Goal: Register for event/course

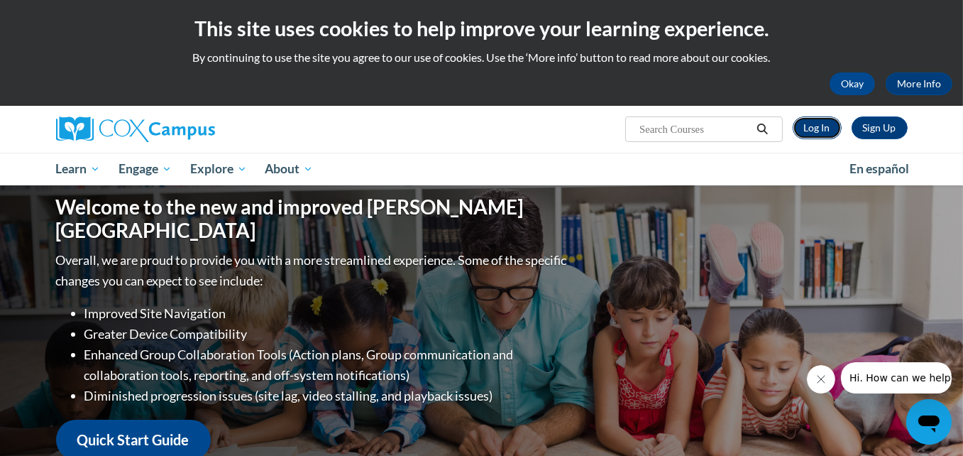
click at [821, 129] on link "Log In" at bounding box center [817, 127] width 49 height 23
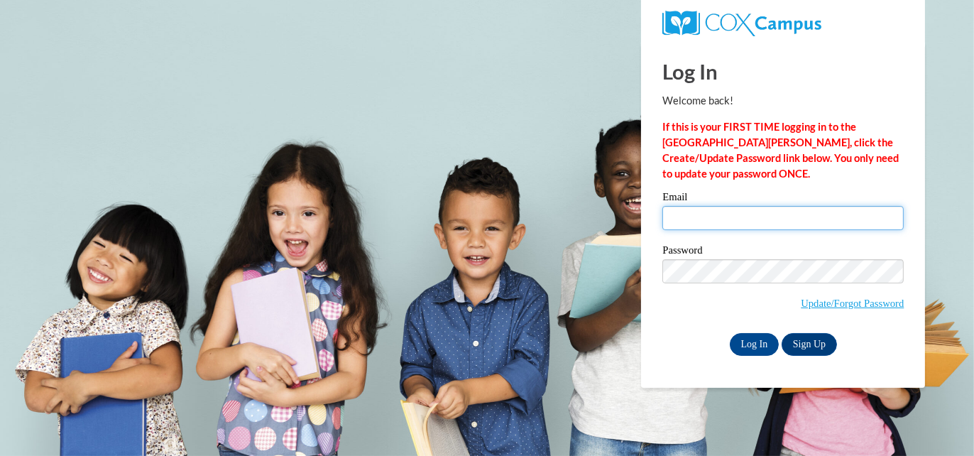
click at [784, 226] on input "Email" at bounding box center [782, 218] width 241 height 24
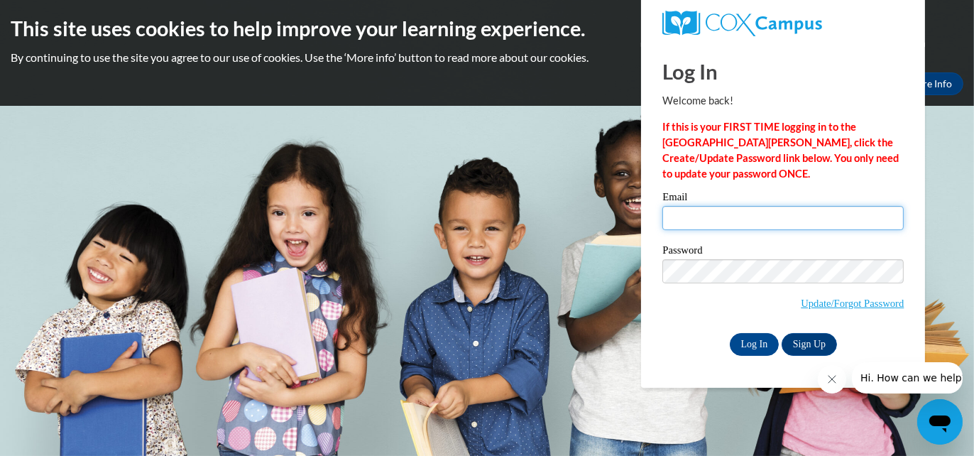
type input "swallace@Kippmetroatlanta.org"
click at [736, 339] on input "Log In" at bounding box center [755, 344] width 50 height 23
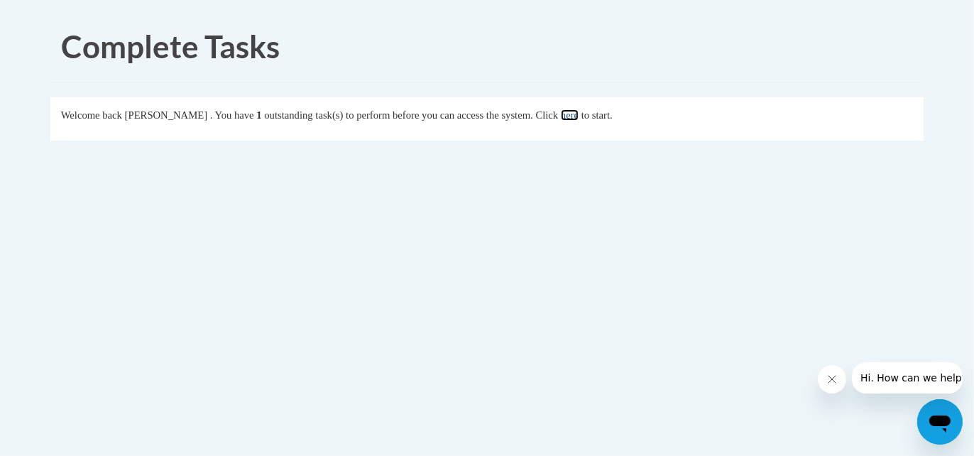
click at [579, 117] on link "here" at bounding box center [570, 114] width 18 height 11
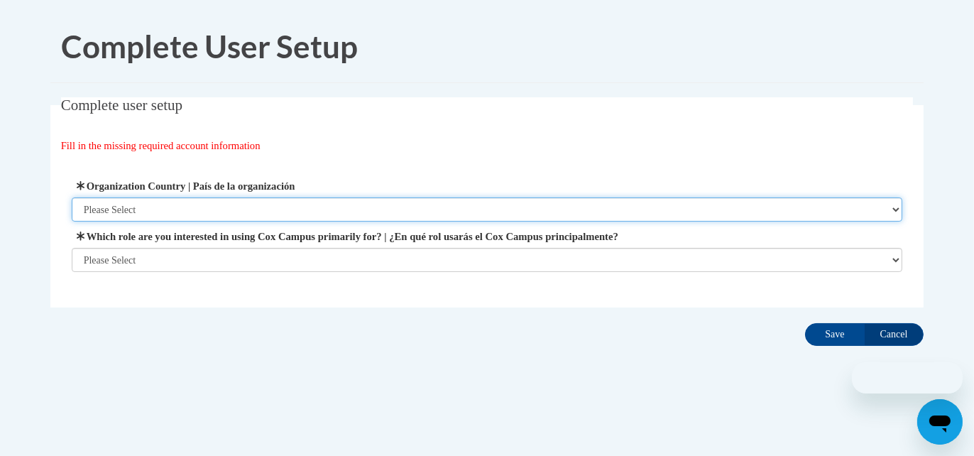
click at [239, 219] on select "Please Select United States | Estados Unidos Outside of the United States | Fue…" at bounding box center [487, 209] width 831 height 24
select select "ad49bcad-a171-4b2e-b99c-48b446064914"
click at [72, 197] on select "Please Select United States | Estados Unidos Outside of the United States | Fue…" at bounding box center [487, 209] width 831 height 24
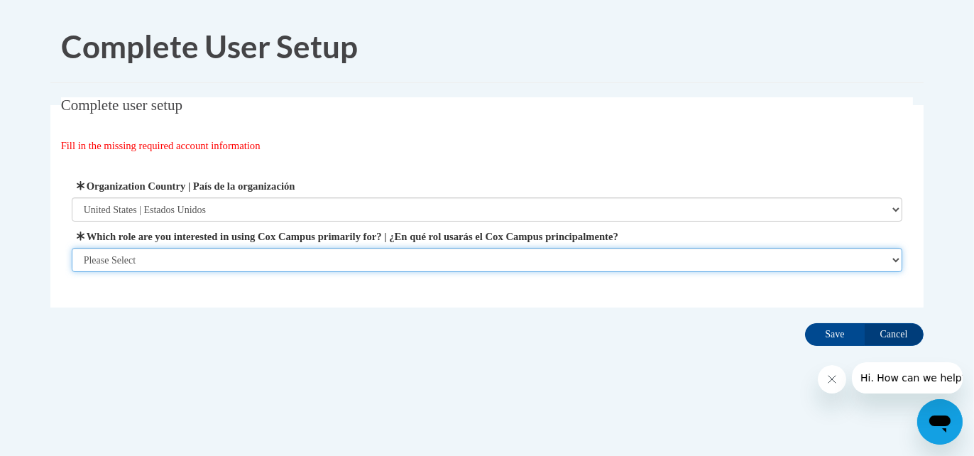
click at [236, 255] on select "Please Select College/University | Colegio/Universidad Community/Nonprofit Part…" at bounding box center [487, 260] width 831 height 24
select select "fbf2d438-af2f-41f8-98f1-81c410e29de3"
click at [72, 272] on select "Please Select College/University | Colegio/Universidad Community/Nonprofit Part…" at bounding box center [487, 260] width 831 height 24
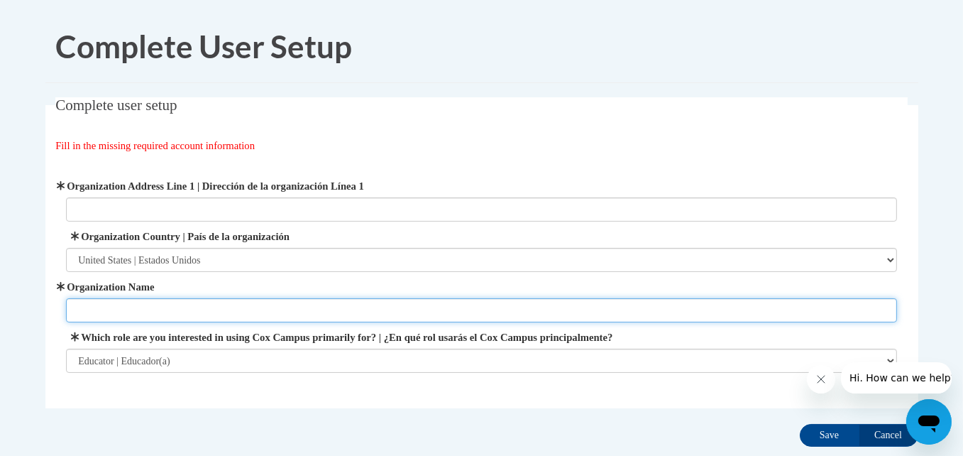
click at [220, 307] on input "Organization Name" at bounding box center [481, 310] width 831 height 24
type input "kipp vision primary"
click at [800, 424] on input "Save" at bounding box center [830, 435] width 60 height 23
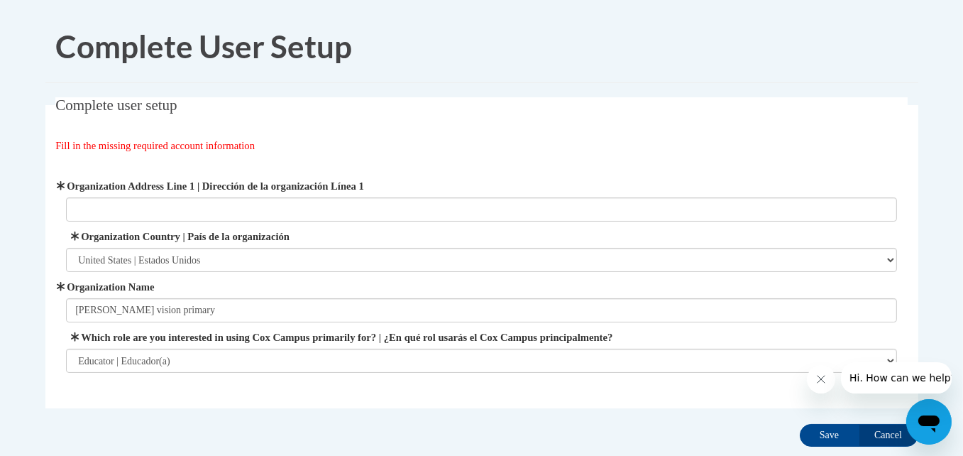
click at [168, 224] on div "Organization Address Line 1 | Dirección de la organización Línea 1 Organization…" at bounding box center [481, 275] width 831 height 195
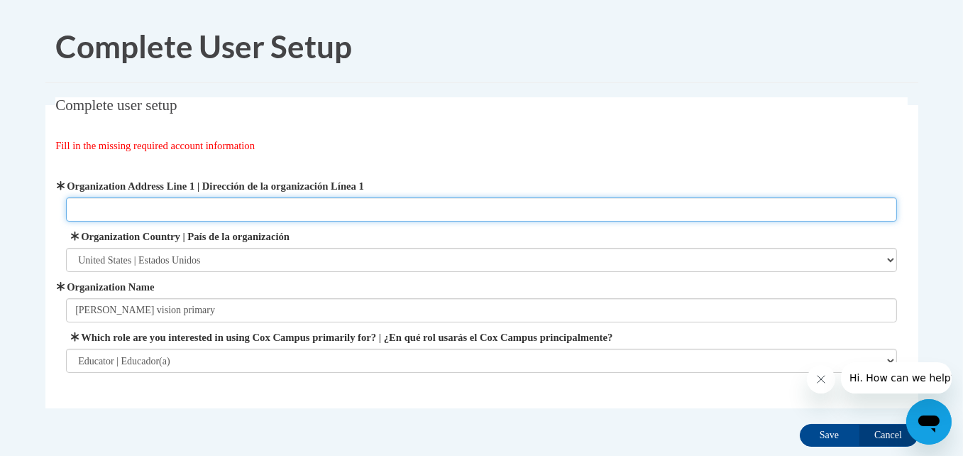
click at [163, 212] on input "Organization Address Line 1 | Dirección de la organización Línea 1" at bounding box center [481, 209] width 831 height 24
type input "660 Mcwilliams rd se"
click at [800, 424] on input "Save" at bounding box center [830, 435] width 60 height 23
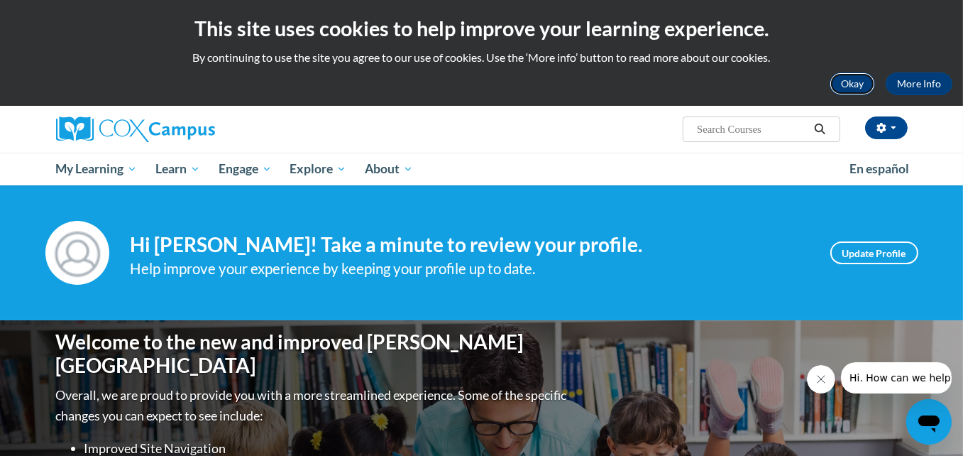
click at [836, 84] on button "Okay" at bounding box center [852, 83] width 45 height 23
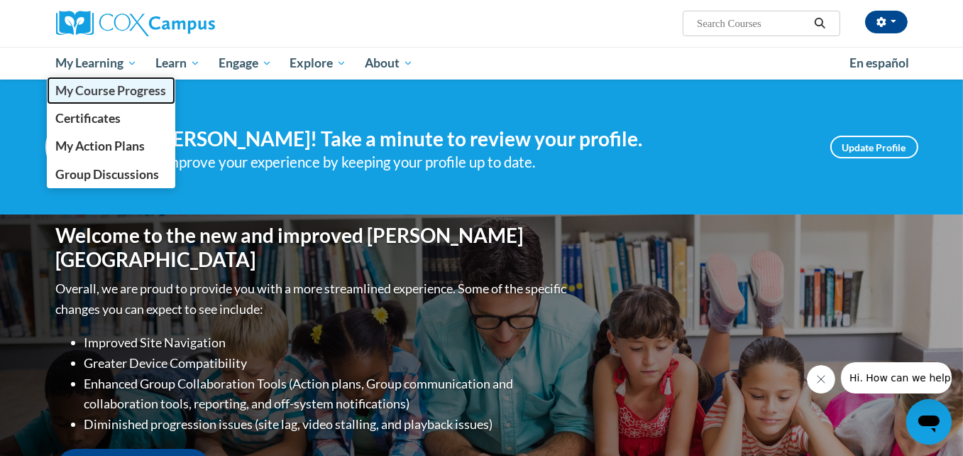
click at [94, 87] on span "My Course Progress" at bounding box center [110, 90] width 111 height 15
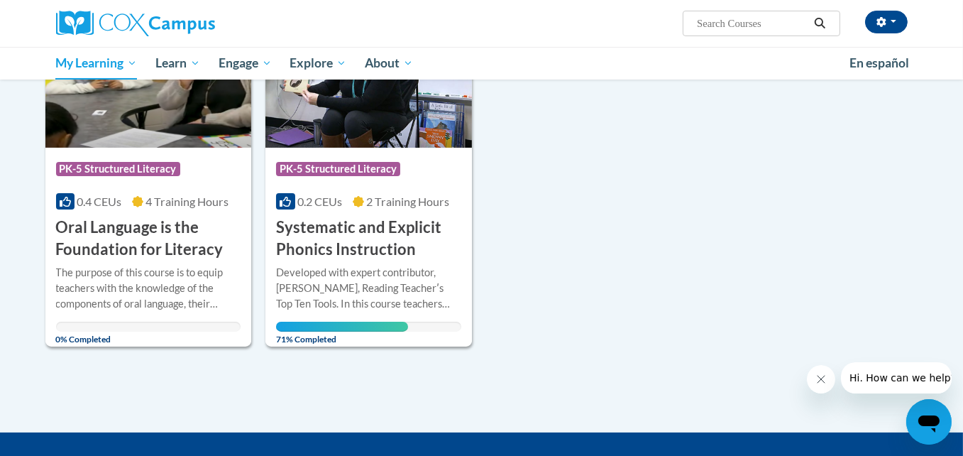
scroll to position [255, 0]
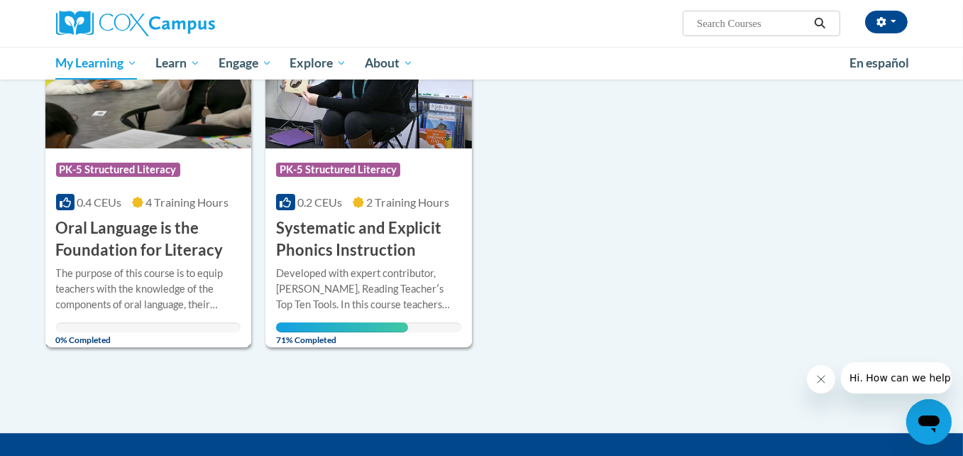
click at [163, 259] on h3 "Oral Language is the Foundation for Literacy" at bounding box center [148, 239] width 185 height 44
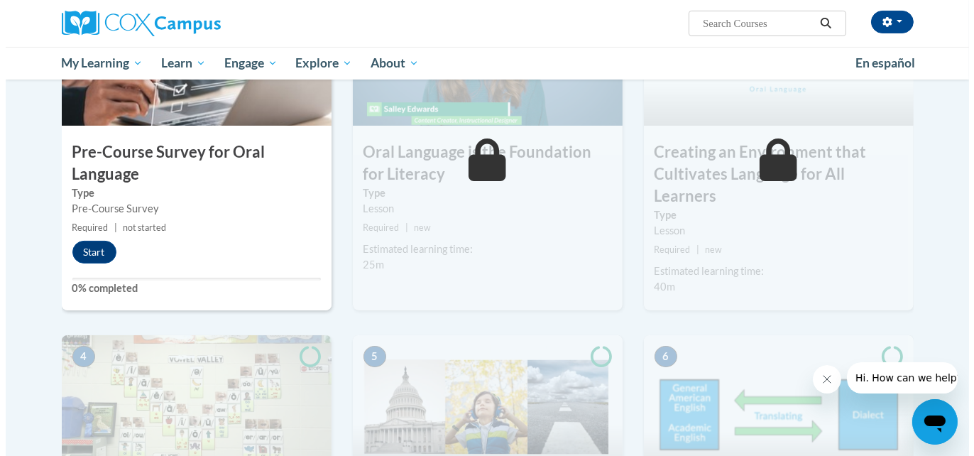
scroll to position [388, 0]
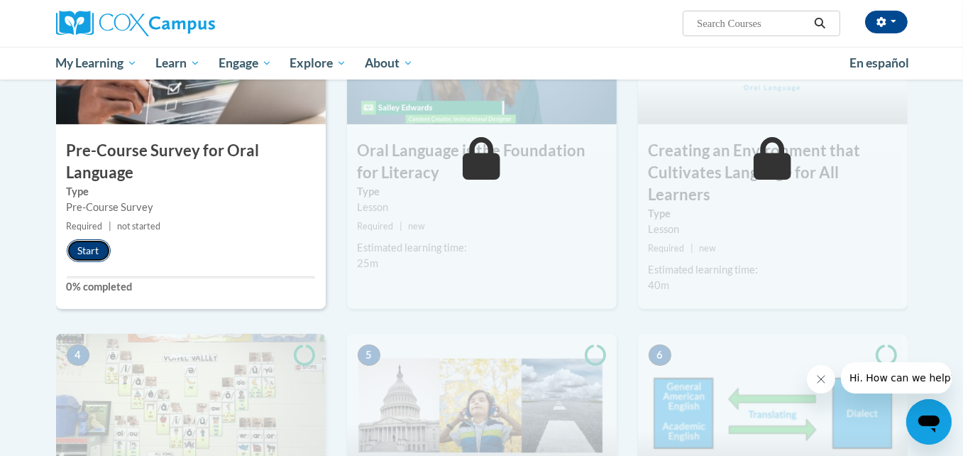
click at [108, 248] on button "Start" at bounding box center [89, 250] width 44 height 23
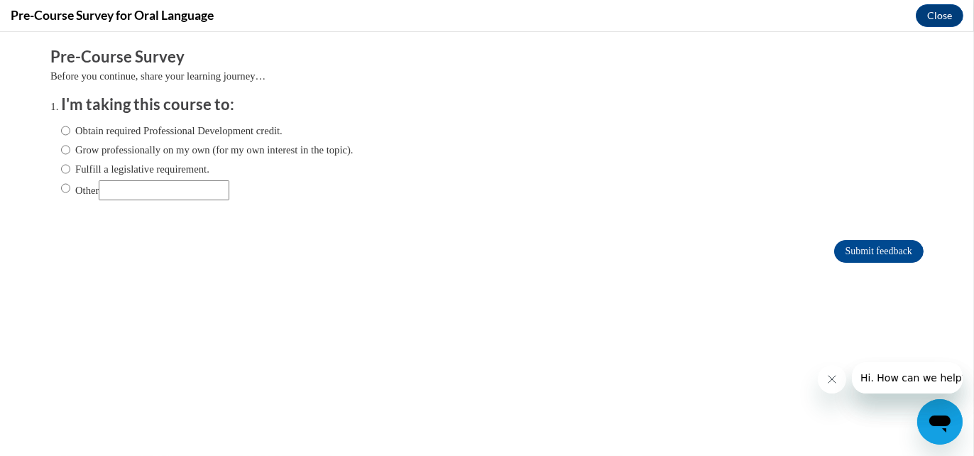
scroll to position [0, 0]
click at [61, 133] on label "Obtain required Professional Development credit." at bounding box center [172, 131] width 222 height 16
click at [61, 133] on input "Obtain required Professional Development credit." at bounding box center [65, 131] width 9 height 16
radio input "true"
click at [870, 246] on input "Submit feedback" at bounding box center [878, 251] width 89 height 23
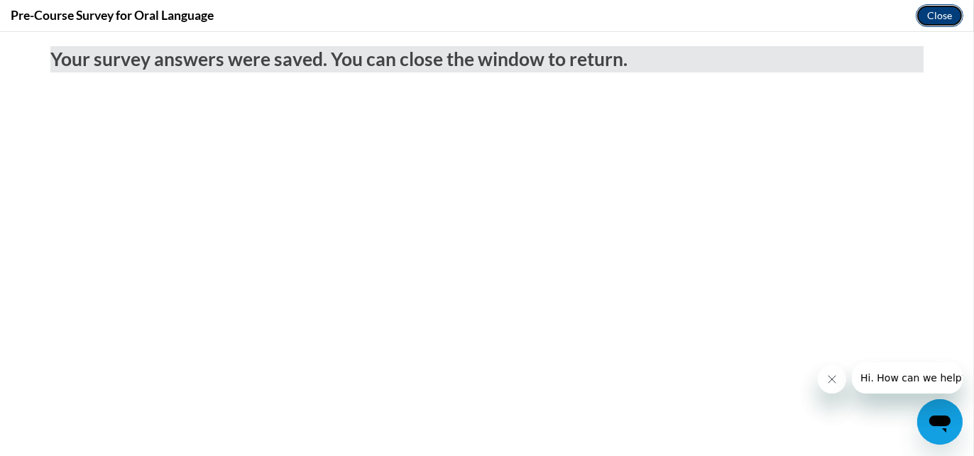
click at [939, 23] on button "Close" at bounding box center [940, 15] width 48 height 23
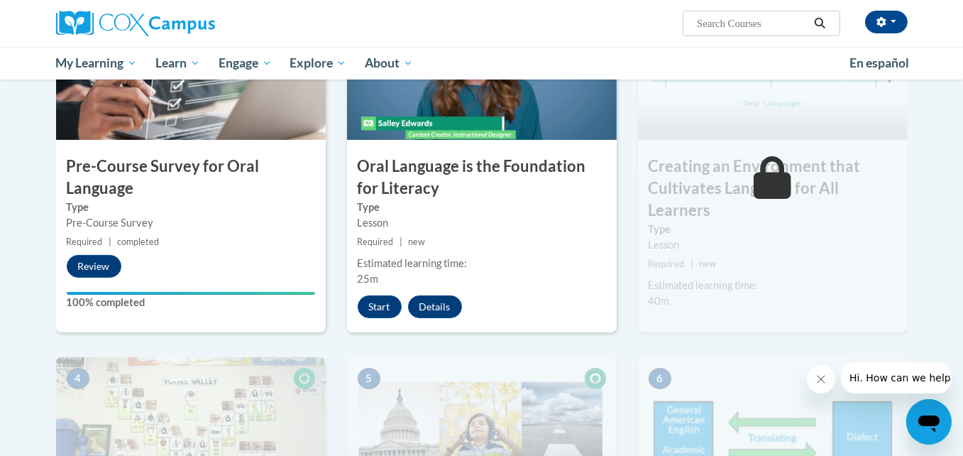
scroll to position [373, 0]
click at [380, 312] on button "Start" at bounding box center [380, 306] width 44 height 23
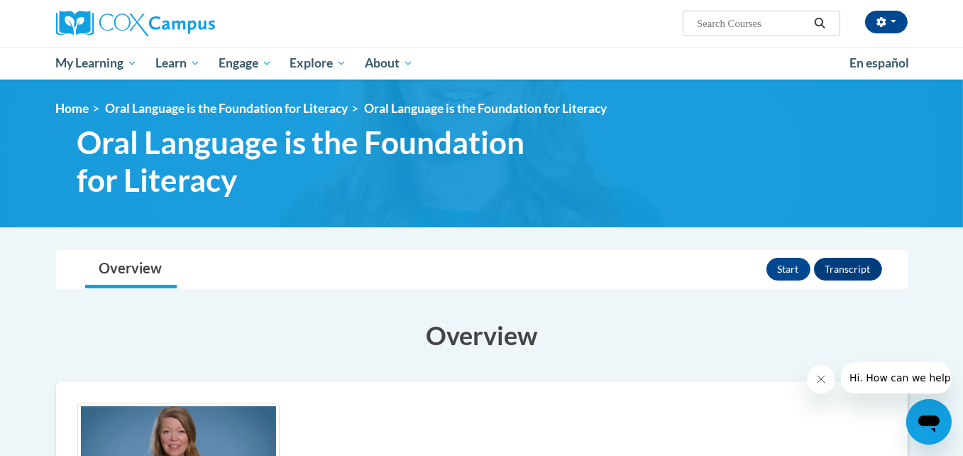
click at [725, 20] on input "Search..." at bounding box center [753, 23] width 114 height 17
type input "fluency training"
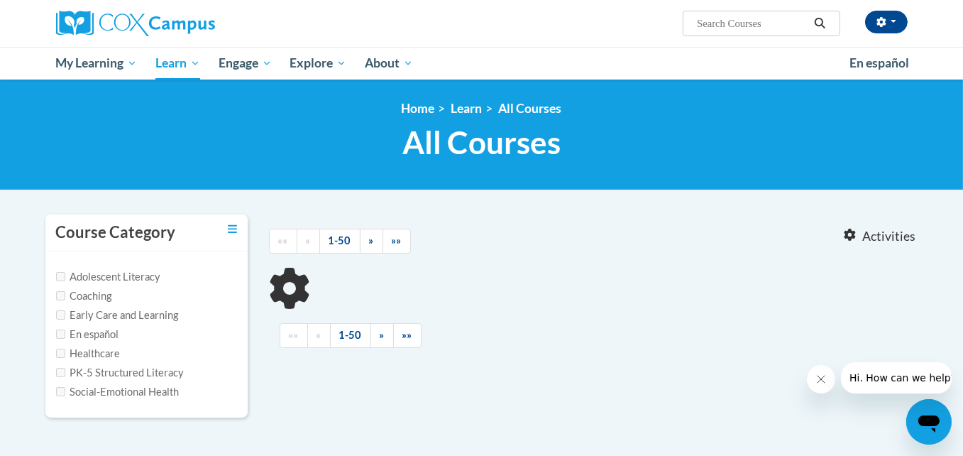
type input "fluency training"
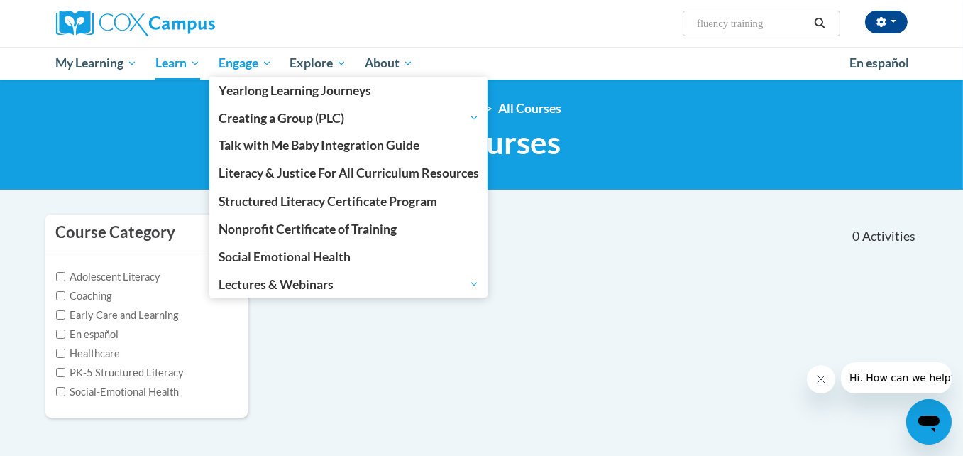
click at [241, 65] on span "Engage" at bounding box center [245, 63] width 53 height 17
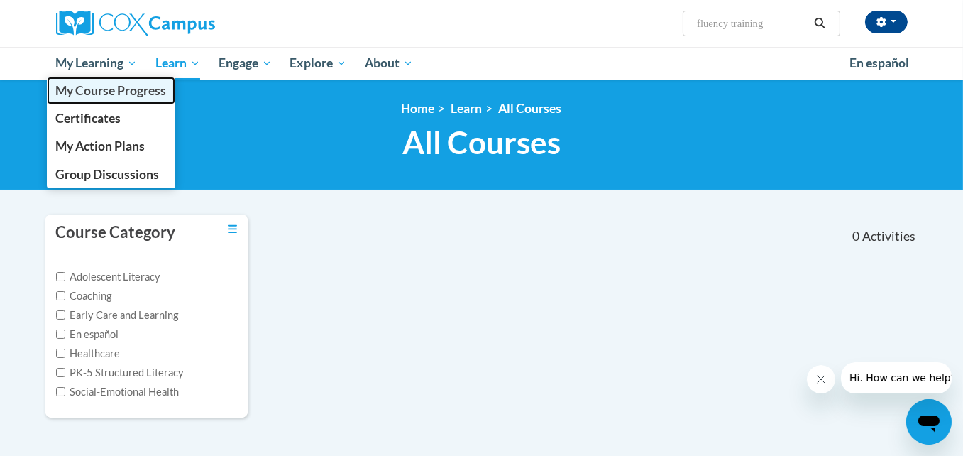
click at [146, 86] on span "My Course Progress" at bounding box center [110, 90] width 111 height 15
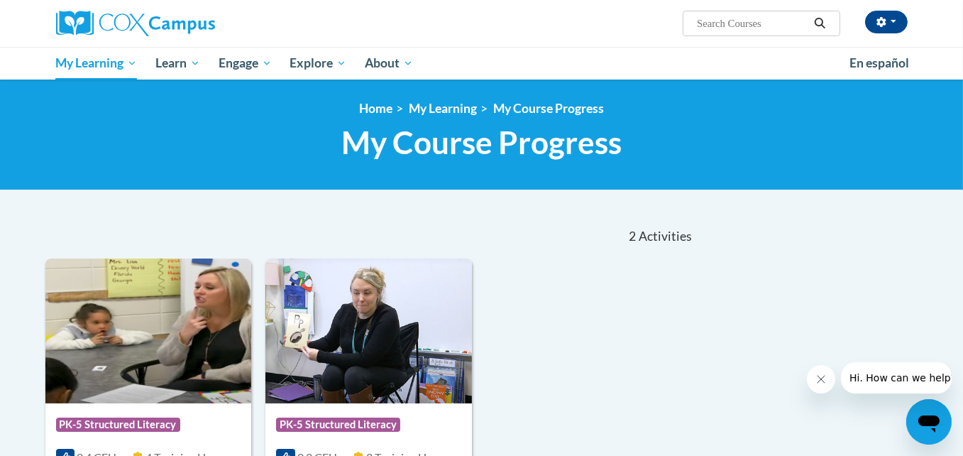
click at [731, 23] on input "Search..." at bounding box center [753, 23] width 114 height 17
type input "f"
click at [778, 236] on div "Sort Date Enrolled Title (A-Z) «« « 1-2 » »» 2 Activities CEUs Course Category:…" at bounding box center [482, 408] width 895 height 389
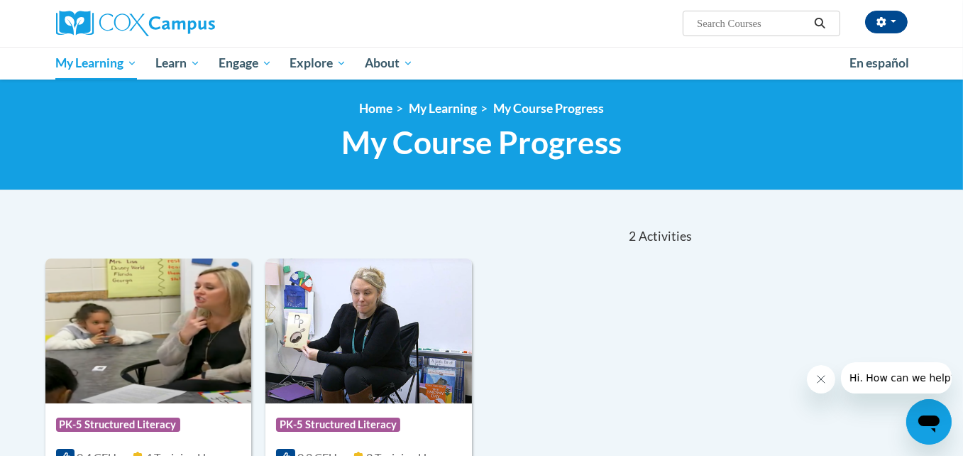
click at [184, 80] on div "<en>Home</en><fr>Accueil</fr><de>Zuhause</de><it>Casa</it><es>Casa</es><pt>Casa…" at bounding box center [481, 135] width 963 height 111
click at [773, 25] on input "Search..." at bounding box center [753, 23] width 114 height 17
type input "fluency"
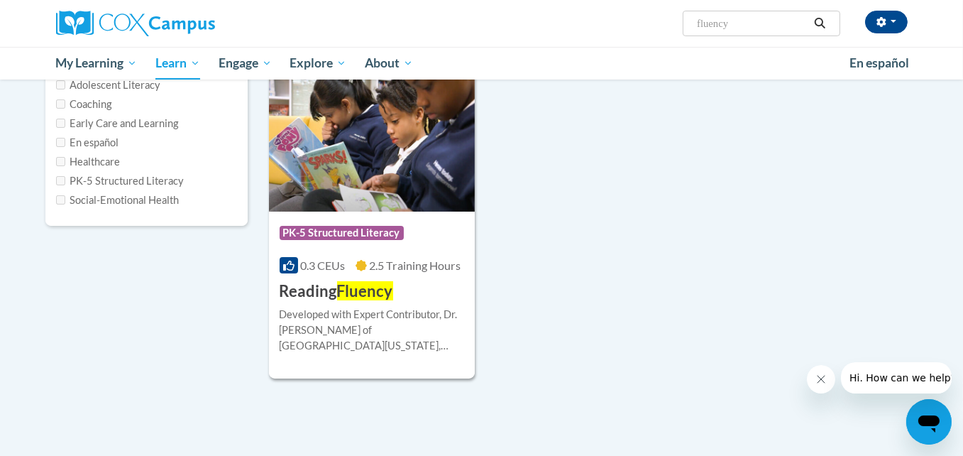
scroll to position [200, 0]
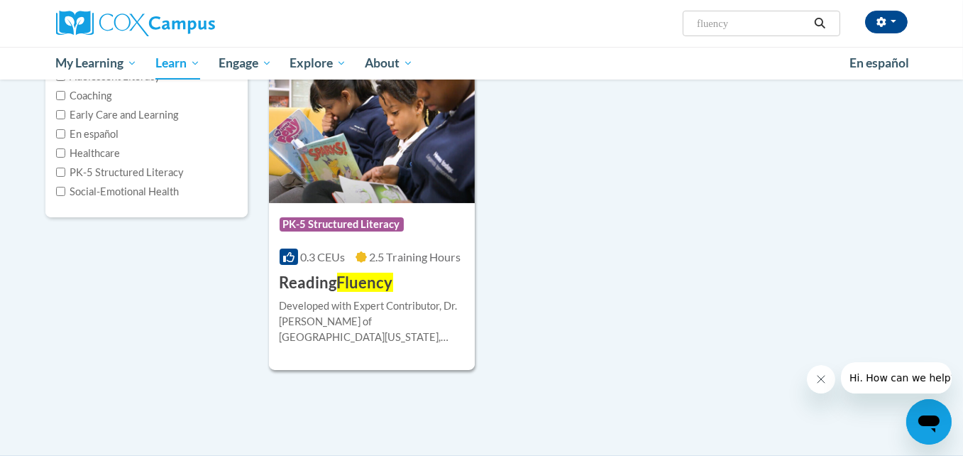
click at [770, 18] on input "fluency" at bounding box center [753, 23] width 114 height 17
type input "fluency training"
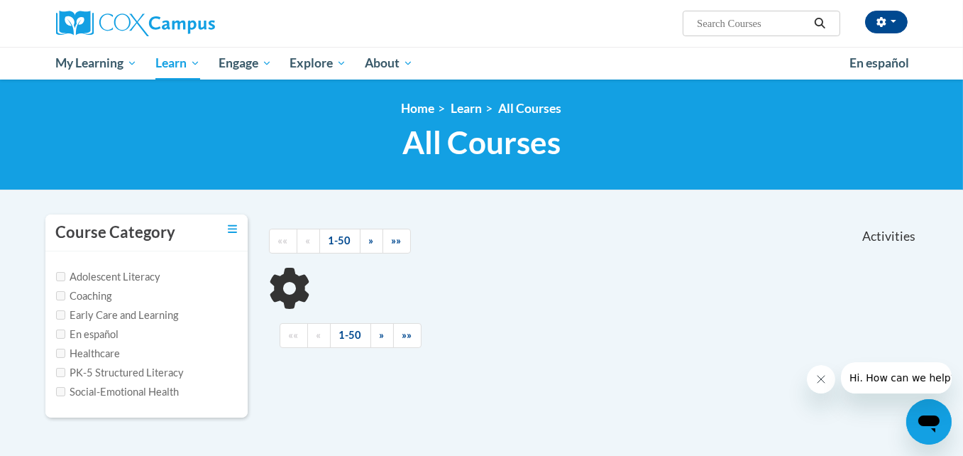
type input "fluency training"
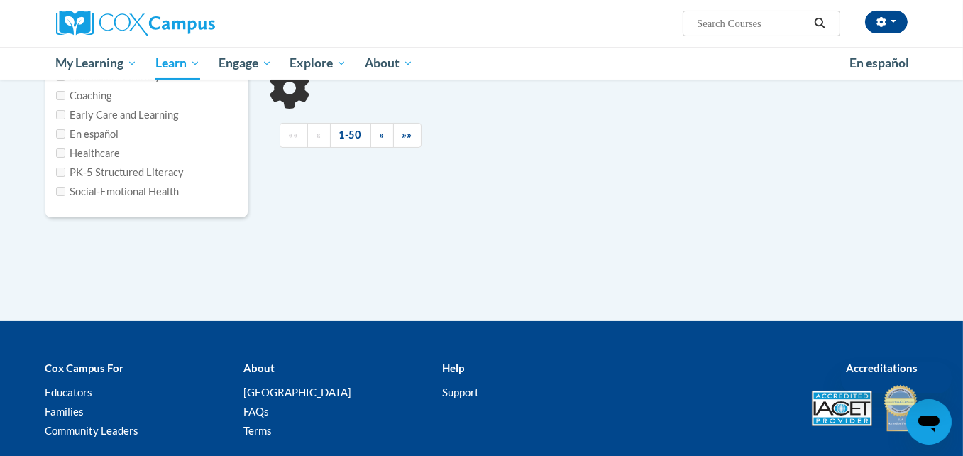
type input "fluency"
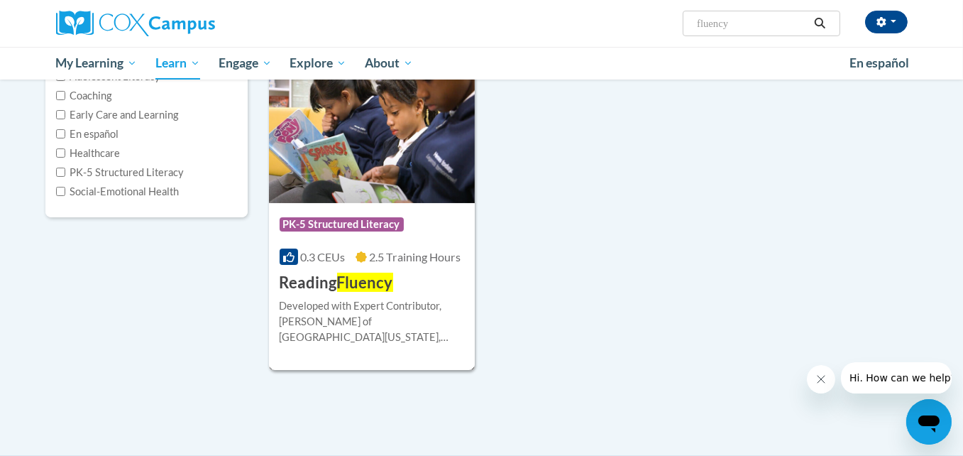
click at [389, 284] on span "Fluency" at bounding box center [365, 282] width 56 height 19
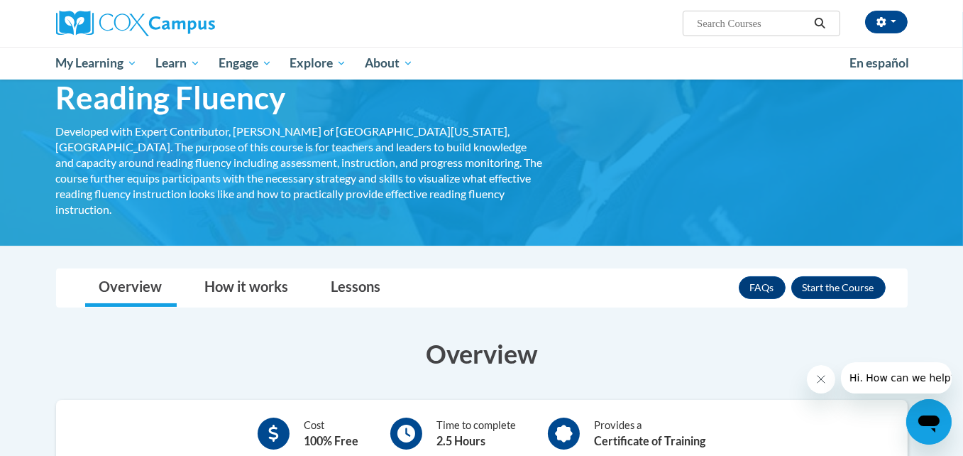
scroll to position [67, 0]
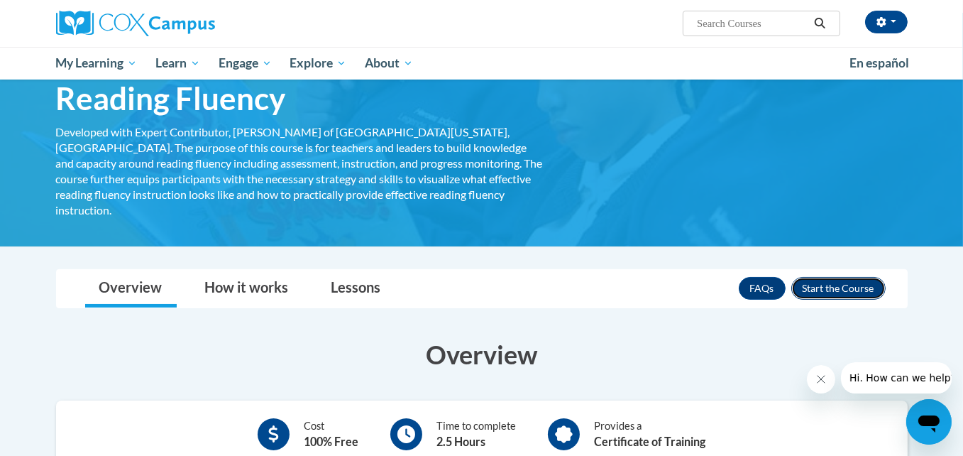
click at [834, 277] on button "Enroll" at bounding box center [839, 288] width 94 height 23
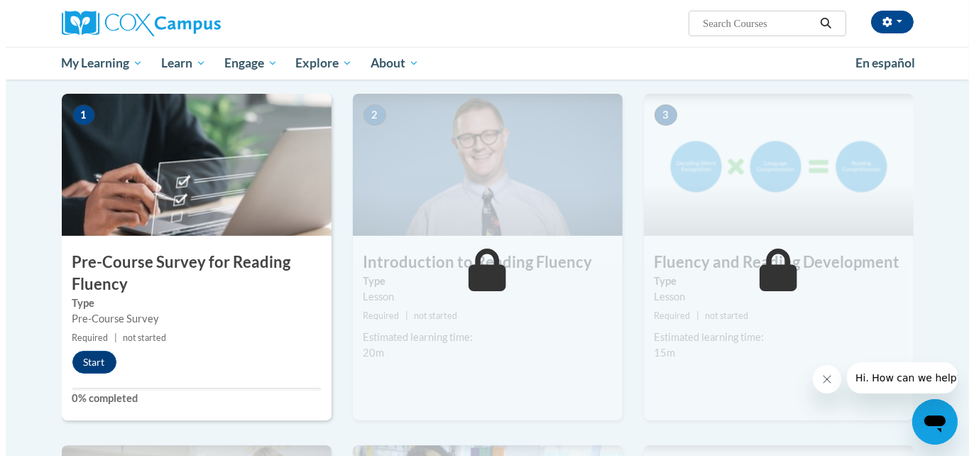
scroll to position [339, 0]
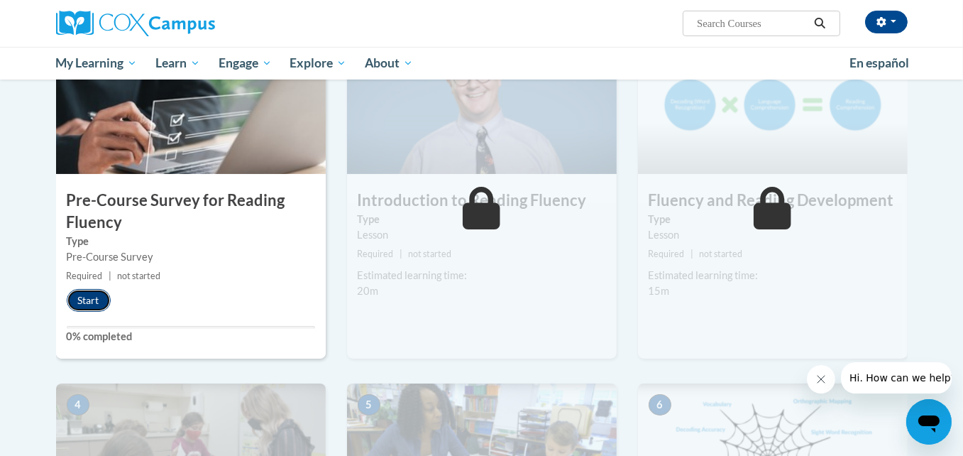
click at [71, 290] on button "Start" at bounding box center [89, 300] width 44 height 23
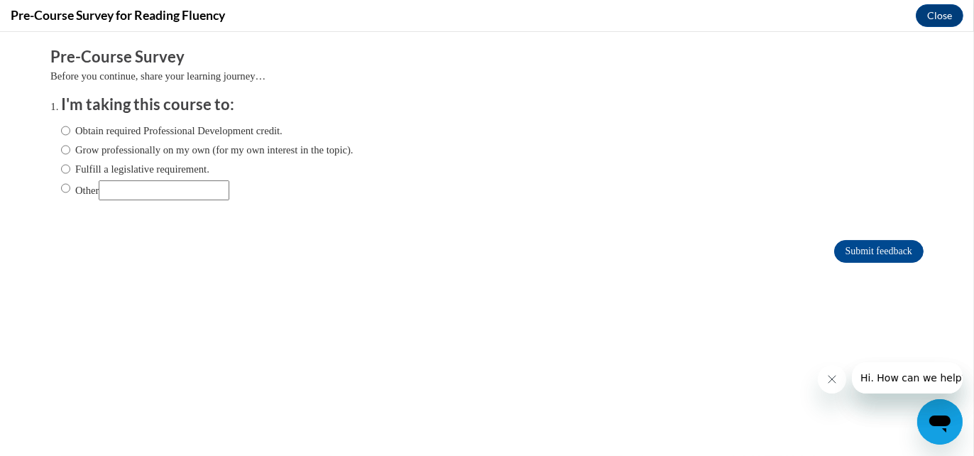
scroll to position [0, 0]
click at [97, 165] on label "Fulfill a legislative requirement." at bounding box center [135, 169] width 148 height 16
click at [70, 165] on input "Fulfill a legislative requirement." at bounding box center [65, 169] width 9 height 16
radio input "true"
click at [78, 119] on div "Obtain required Professional Development credit. Grow professionally on my own …" at bounding box center [207, 162] width 293 height 92
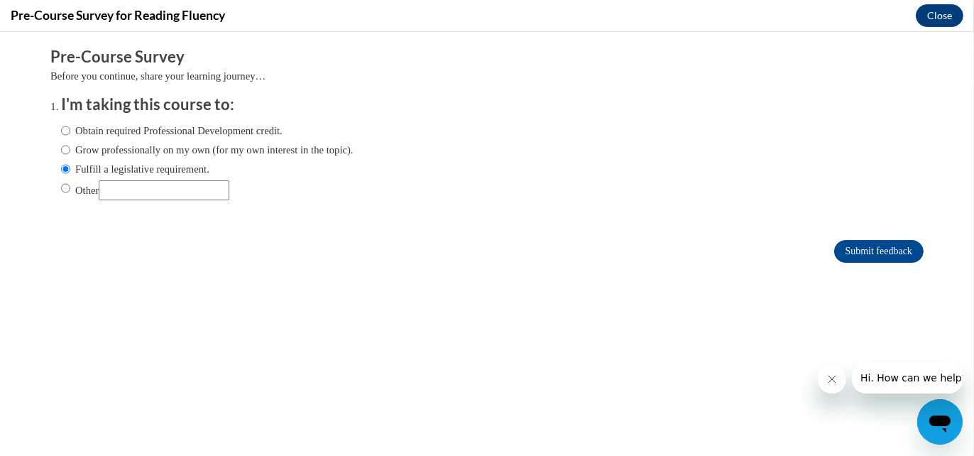
click at [93, 127] on label "Obtain required Professional Development credit." at bounding box center [172, 131] width 222 height 16
click at [70, 127] on input "Obtain required Professional Development credit." at bounding box center [65, 131] width 9 height 16
radio input "true"
click at [875, 252] on input "Submit feedback" at bounding box center [878, 251] width 89 height 23
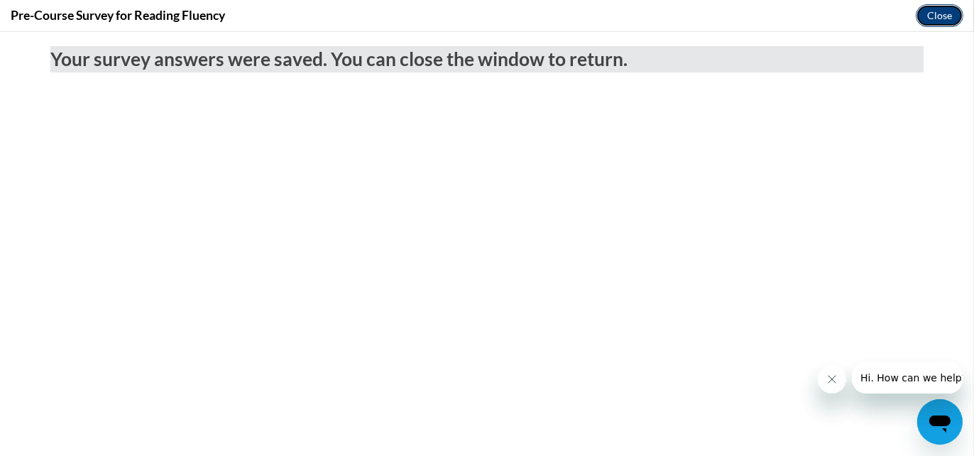
click at [935, 18] on button "Close" at bounding box center [940, 15] width 48 height 23
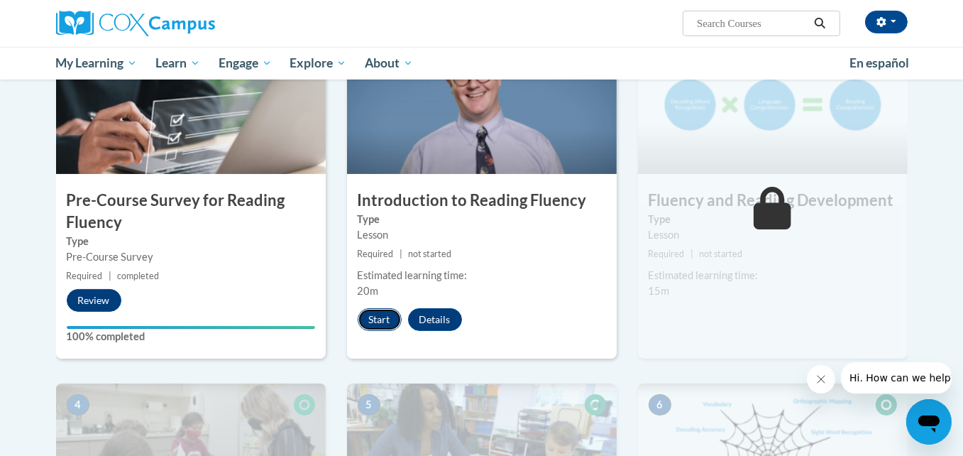
click at [383, 318] on button "Start" at bounding box center [380, 319] width 44 height 23
